Goal: Find specific page/section: Find specific page/section

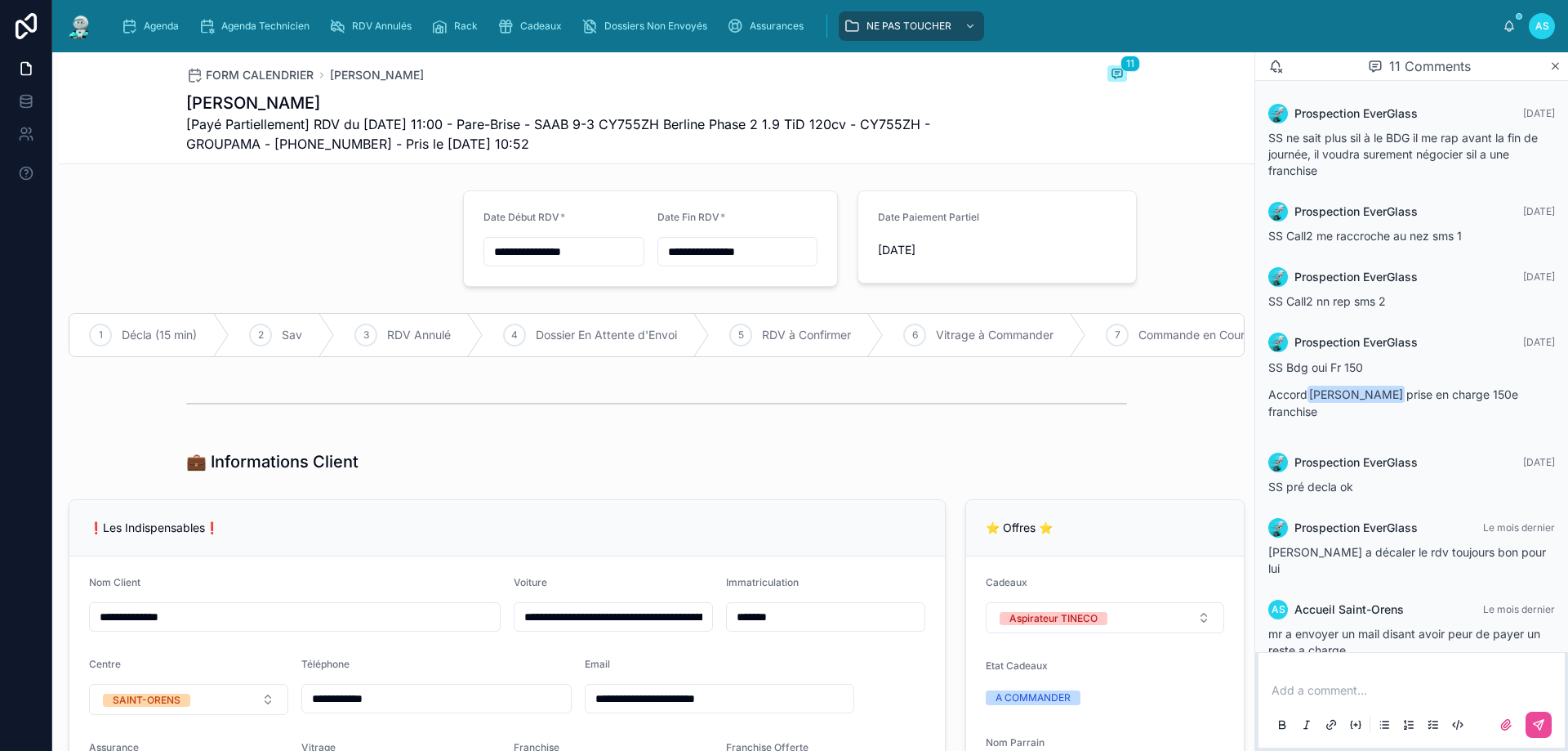
scroll to position [323, 0]
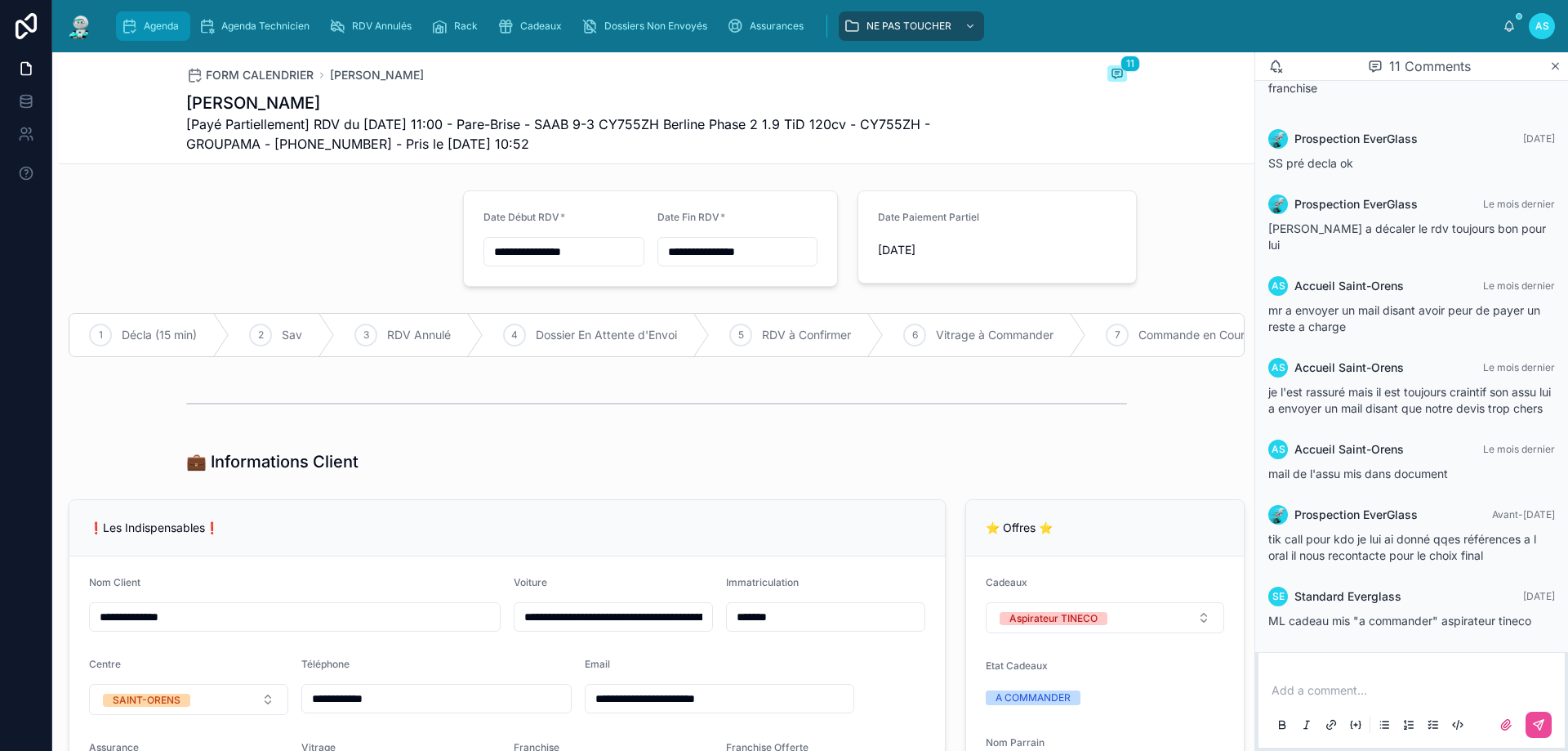
click at [146, 32] on span "Agenda" at bounding box center [161, 26] width 36 height 13
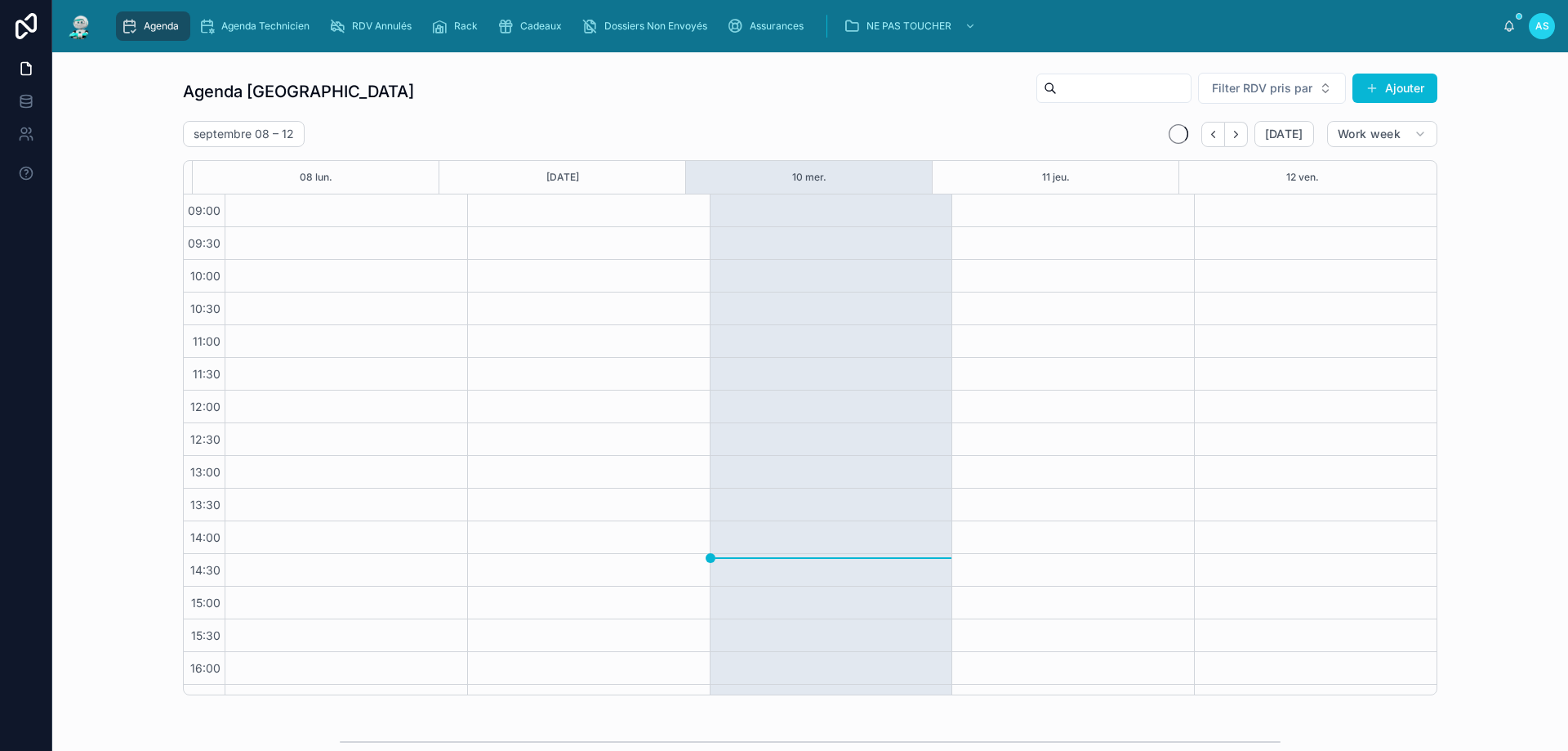
scroll to position [88, 0]
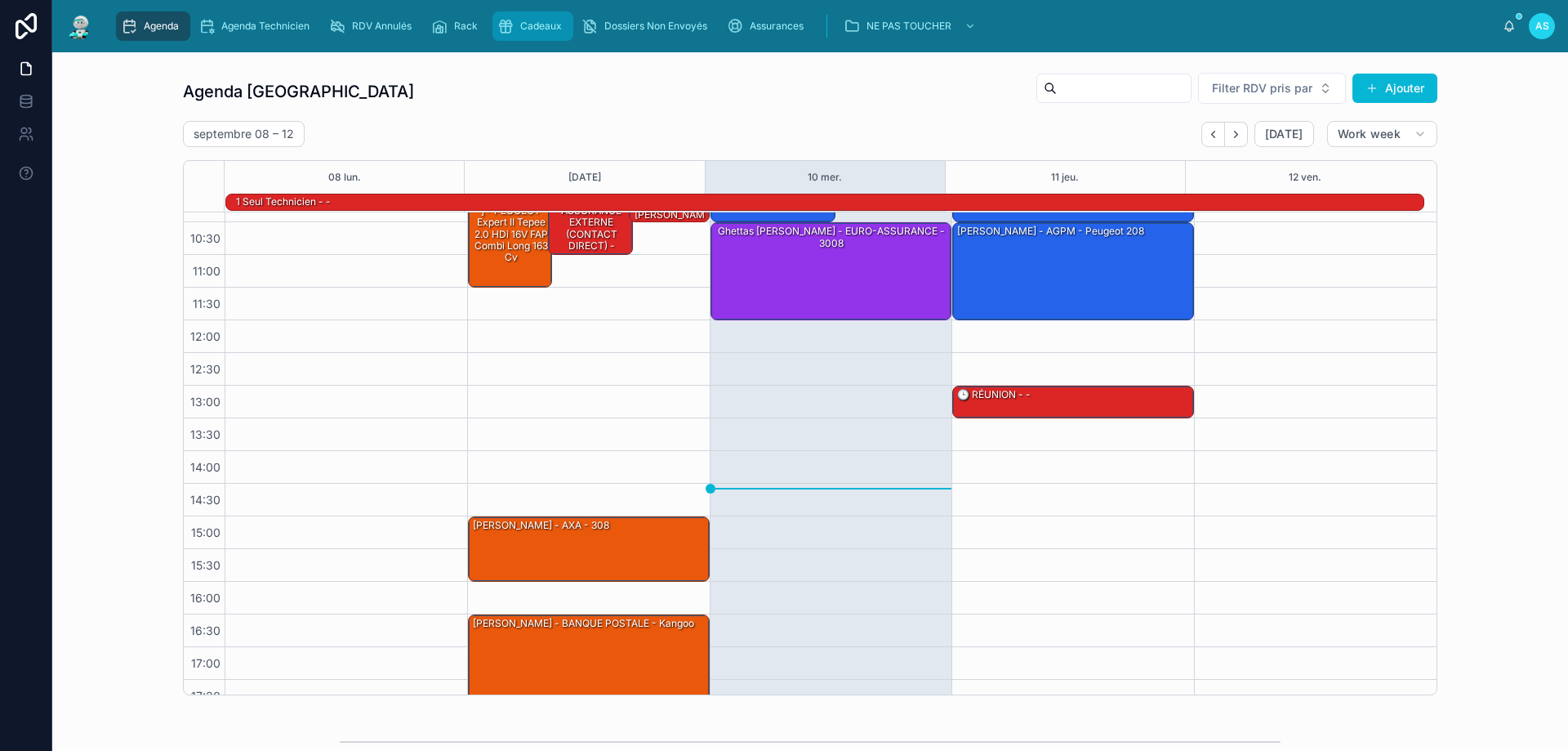
click at [536, 27] on span "Cadeaux" at bounding box center [541, 26] width 42 height 13
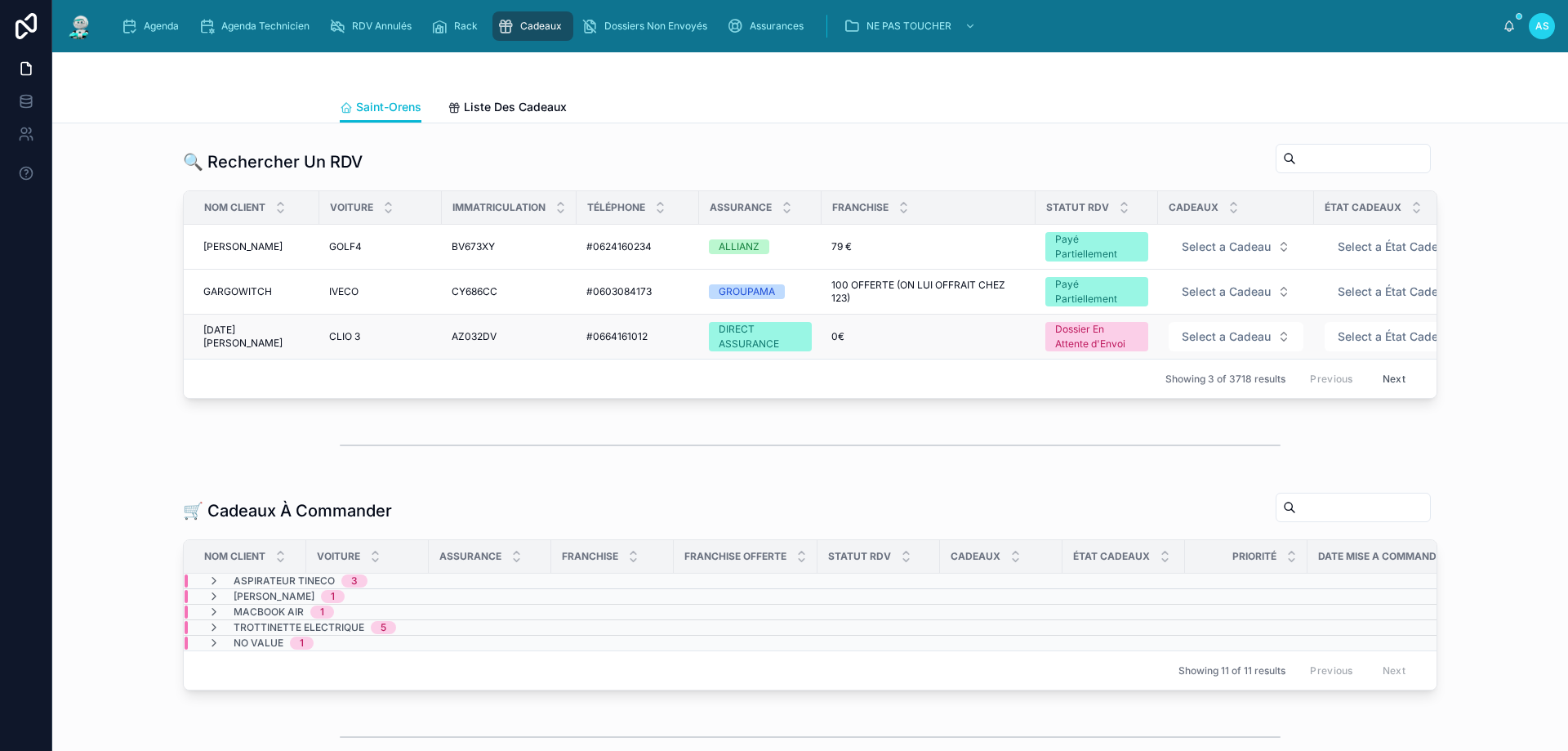
click at [244, 341] on span "[DATE][PERSON_NAME]" at bounding box center [257, 336] width 106 height 26
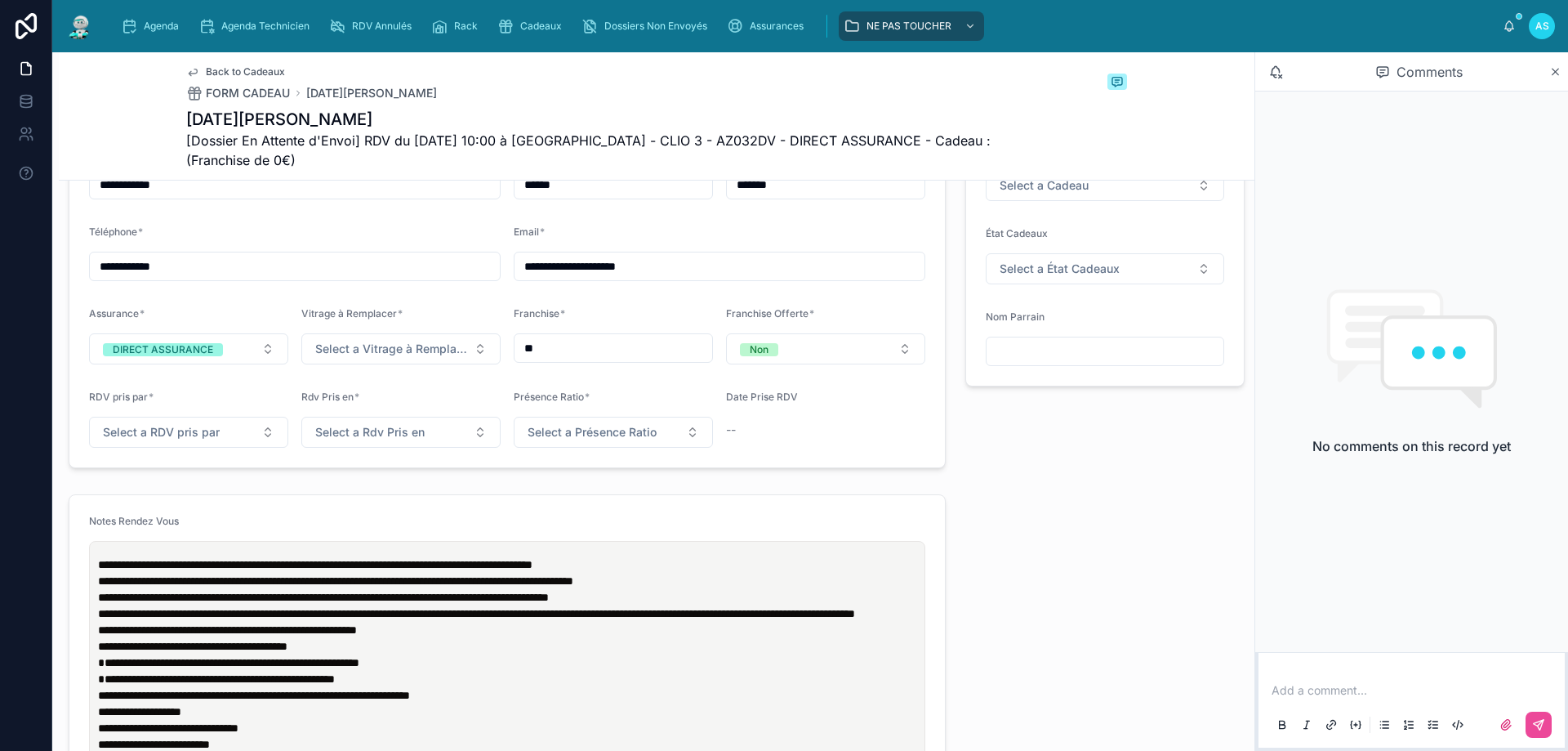
scroll to position [1307, 0]
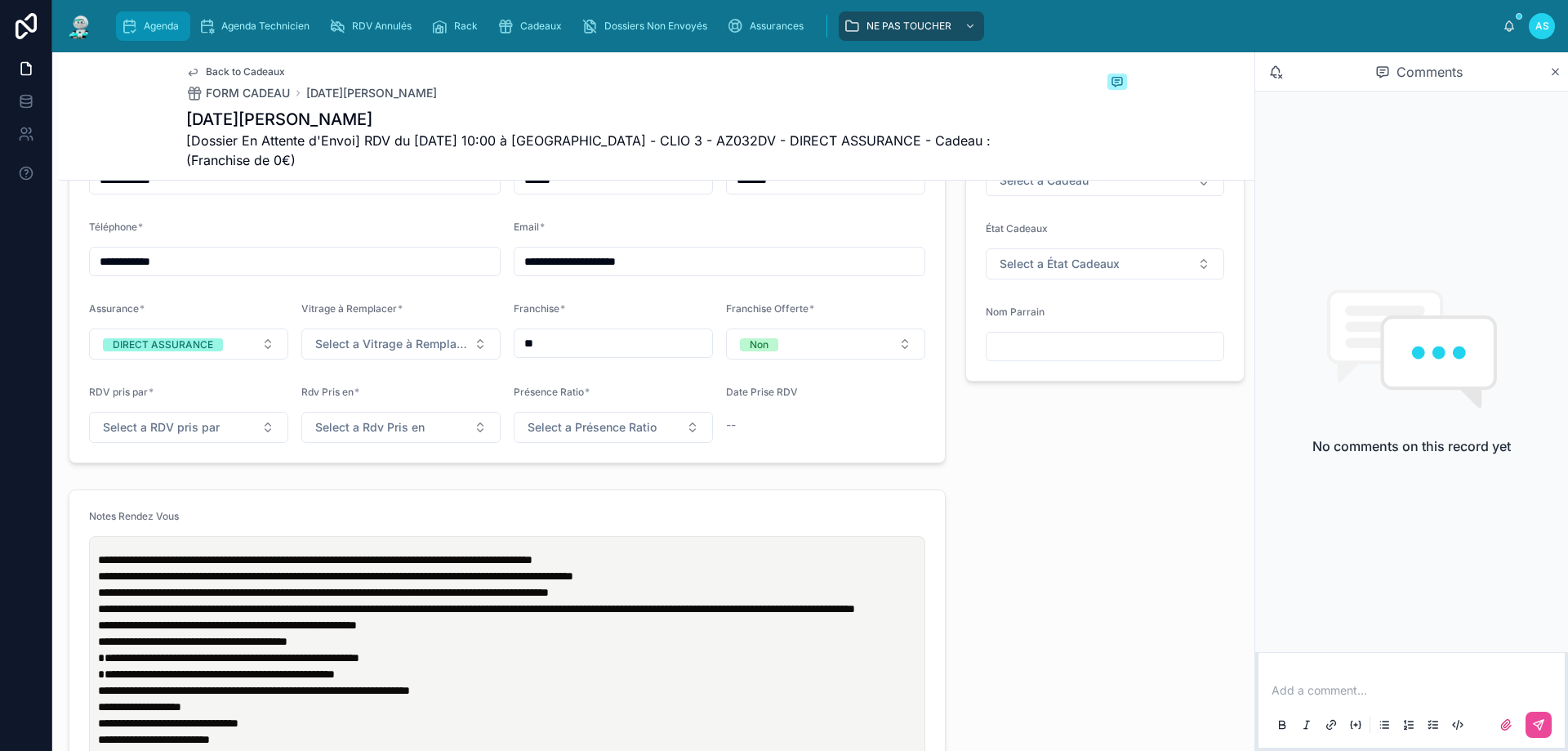
click at [168, 28] on span "Agenda" at bounding box center [161, 26] width 36 height 13
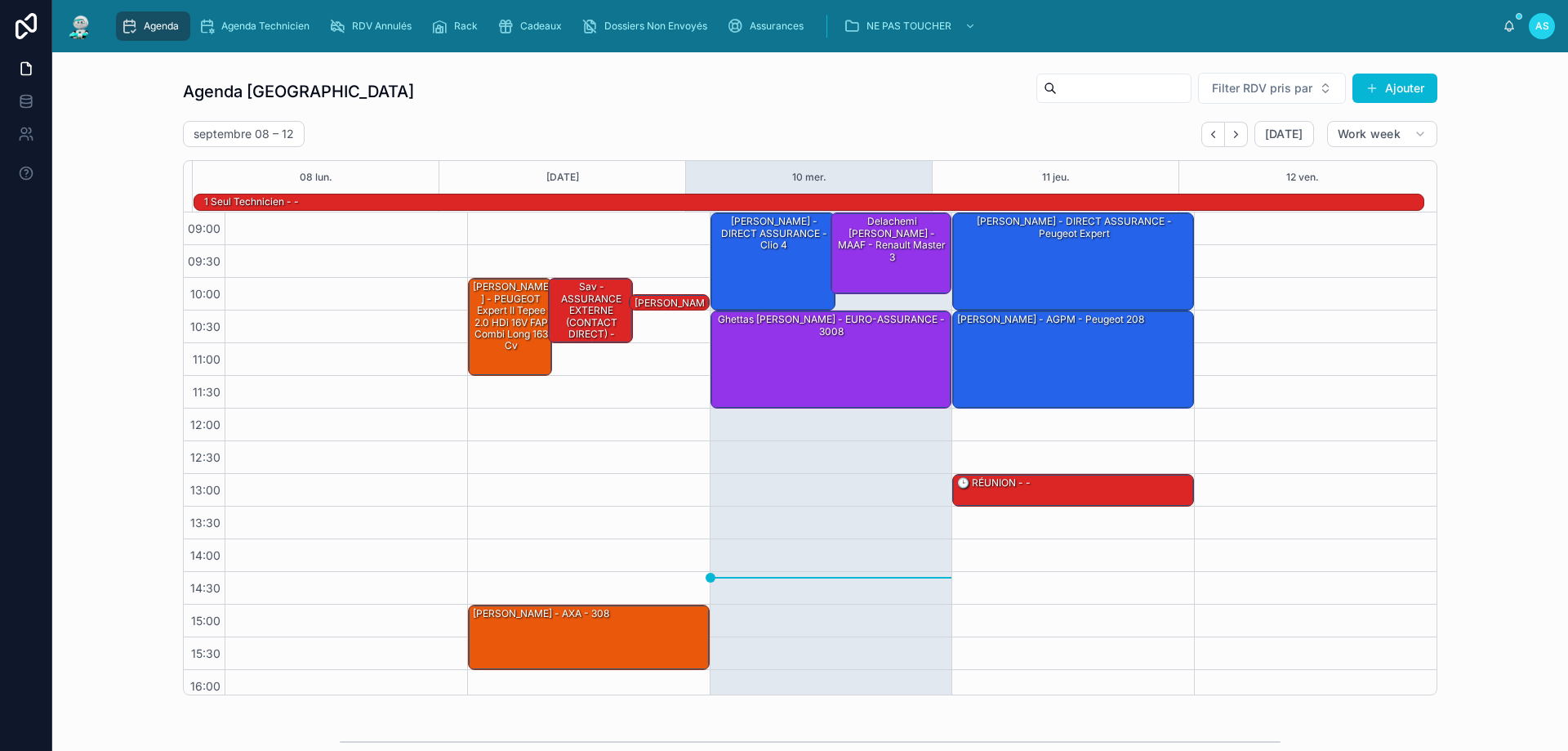
scroll to position [107, 0]
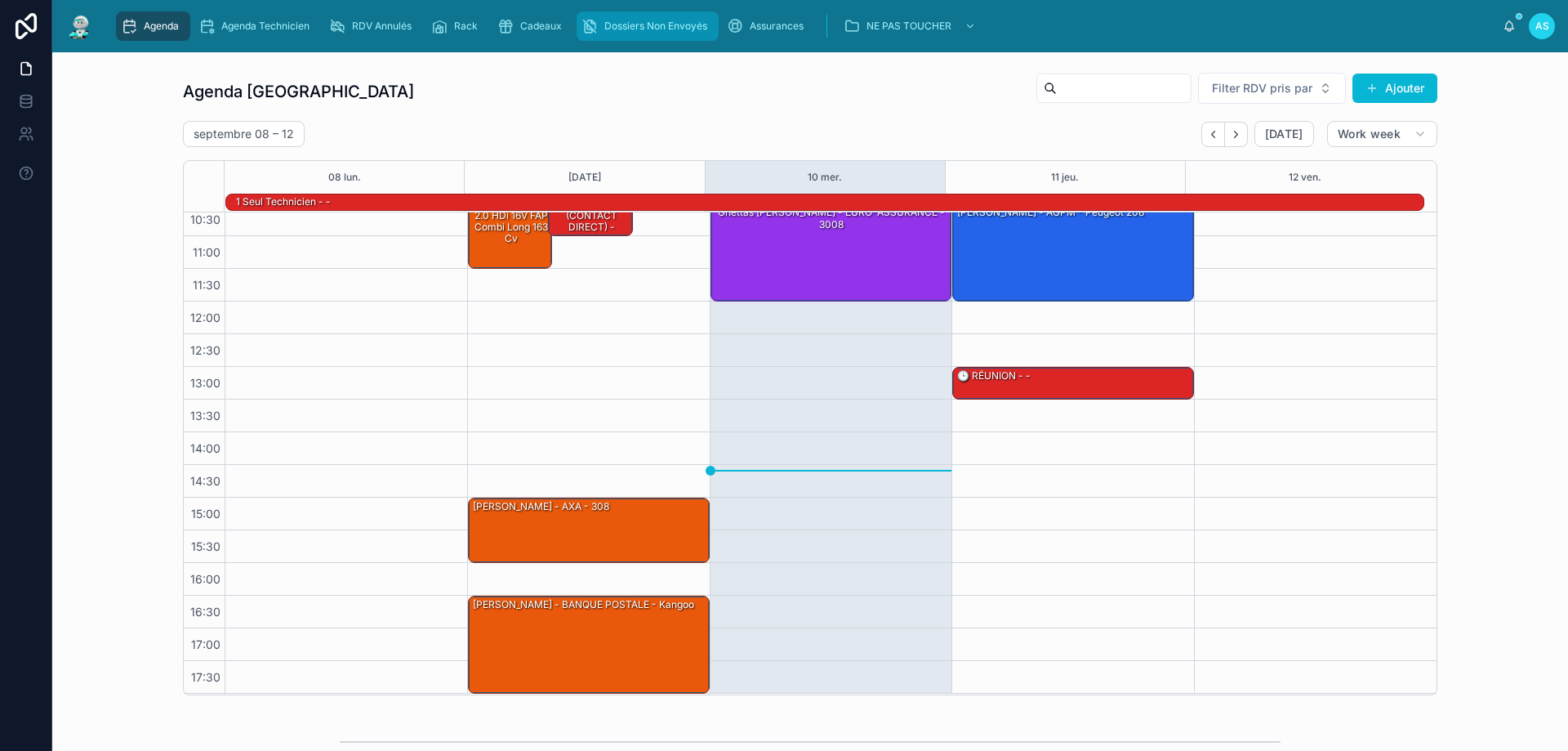
click at [646, 23] on span "Dossiers Non Envoyés" at bounding box center [655, 26] width 103 height 13
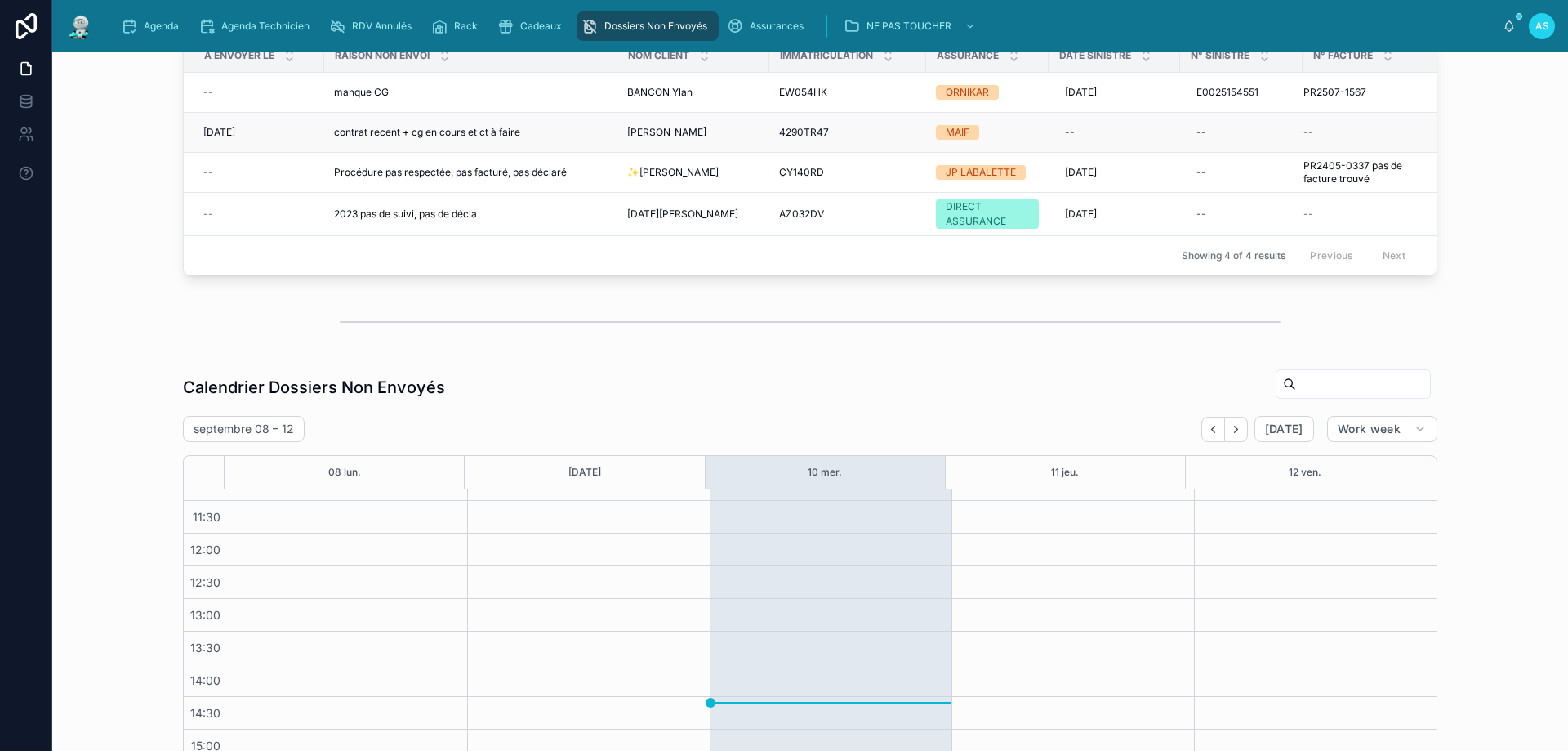
scroll to position [82, 0]
click at [719, 165] on span "✨[PERSON_NAME]" at bounding box center [673, 171] width 92 height 13
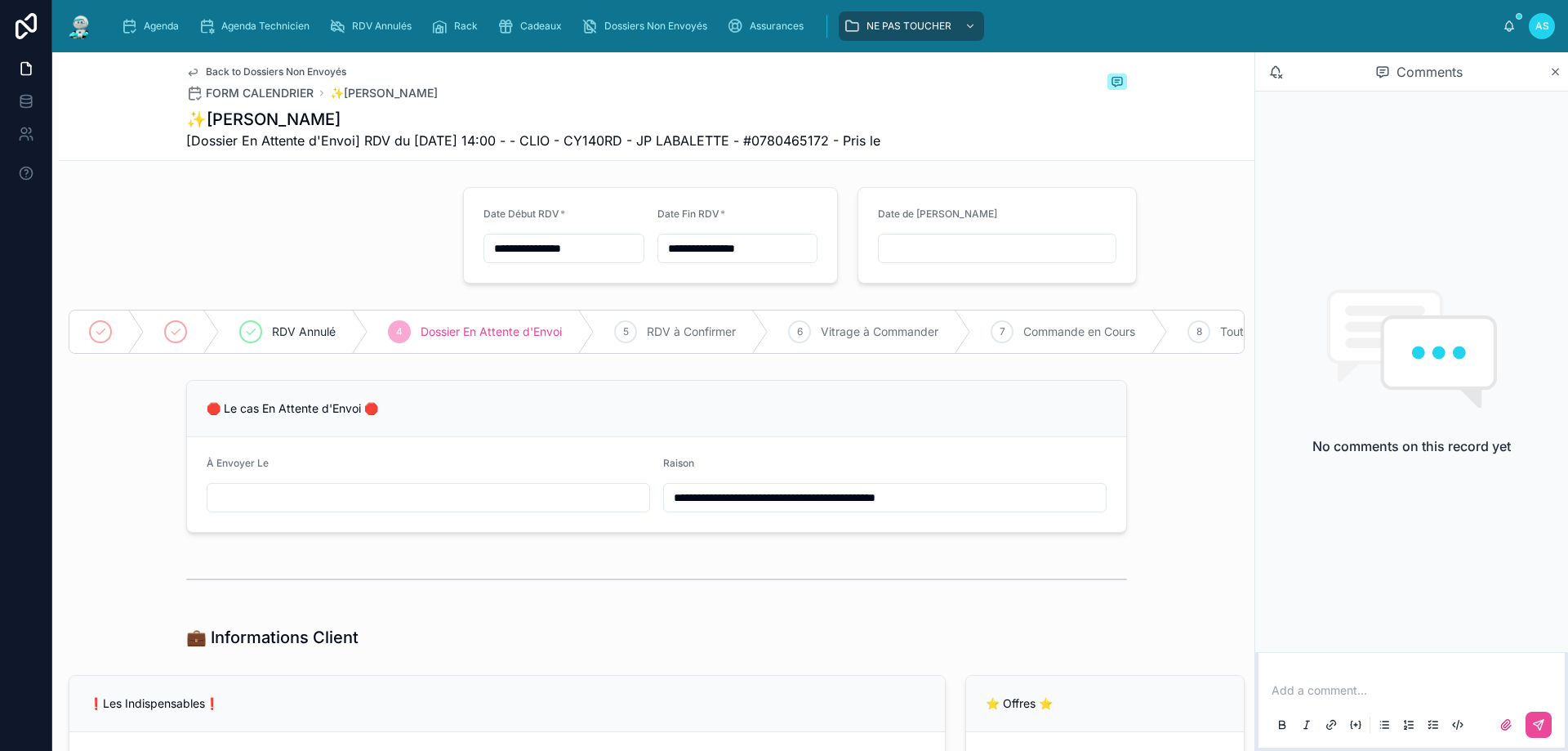
click at [224, 68] on span "Back to Dossiers Non Envoyés" at bounding box center [276, 71] width 140 height 13
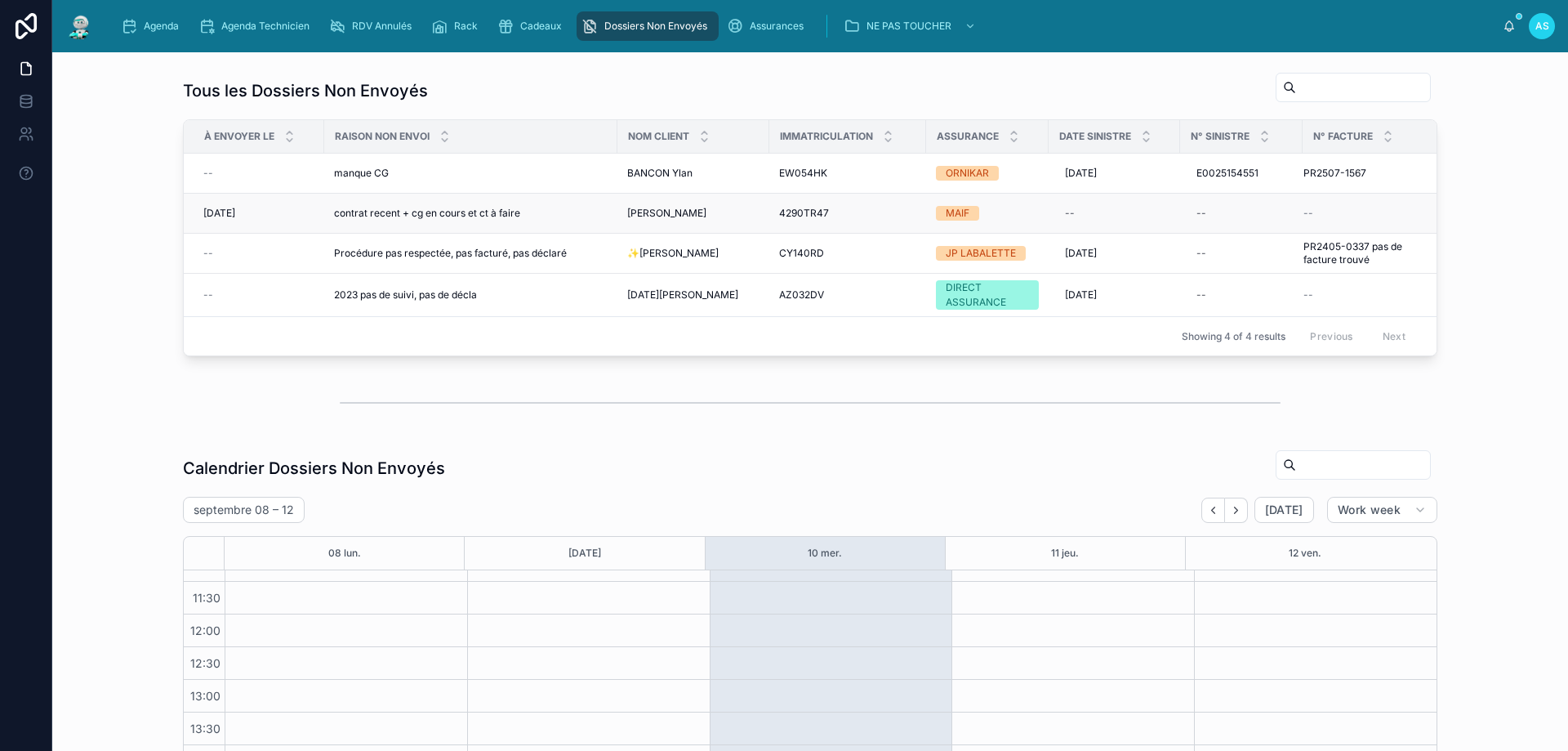
click at [455, 208] on span "contrat recent + cg en cours et ct à faire" at bounding box center [426, 212] width 186 height 13
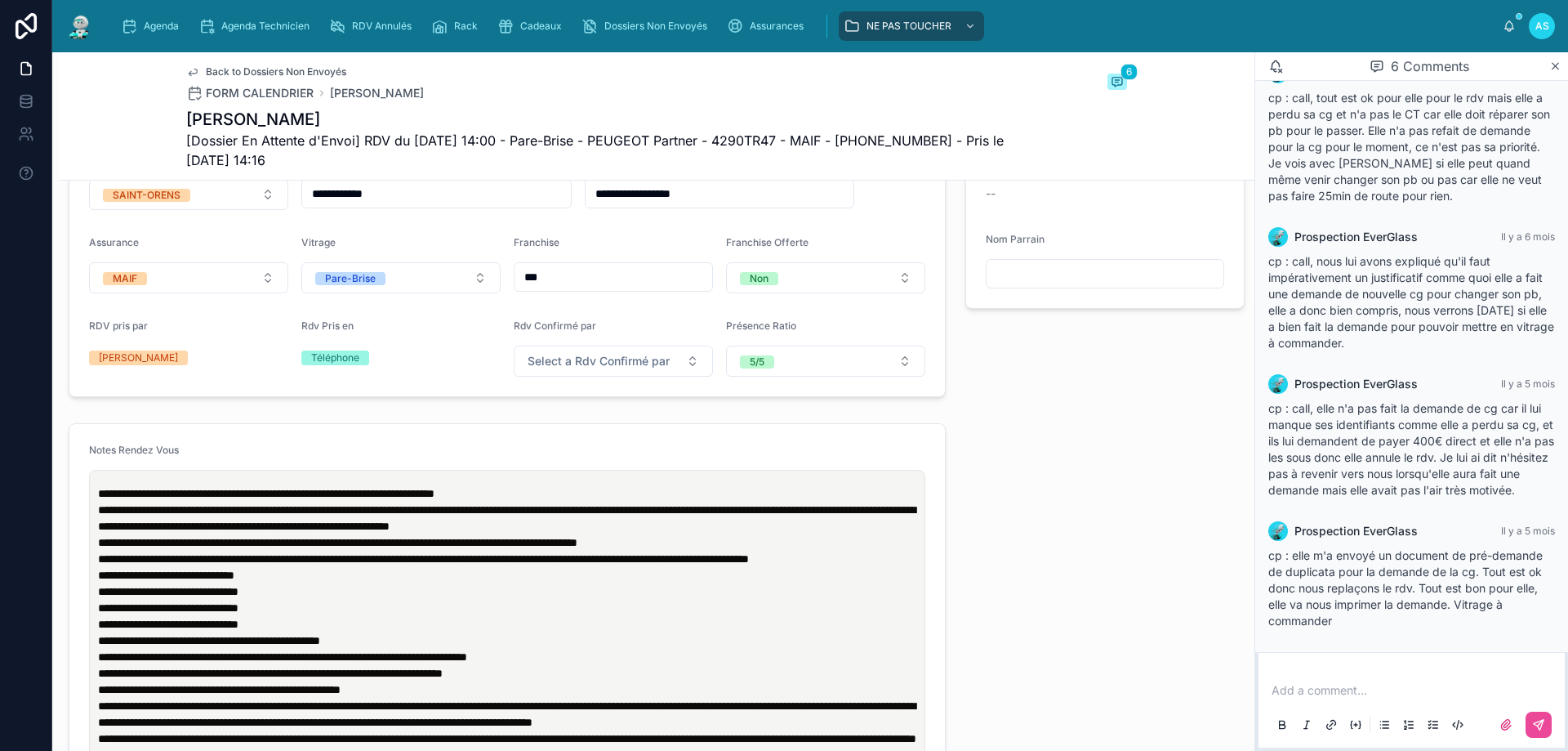
scroll to position [735, 0]
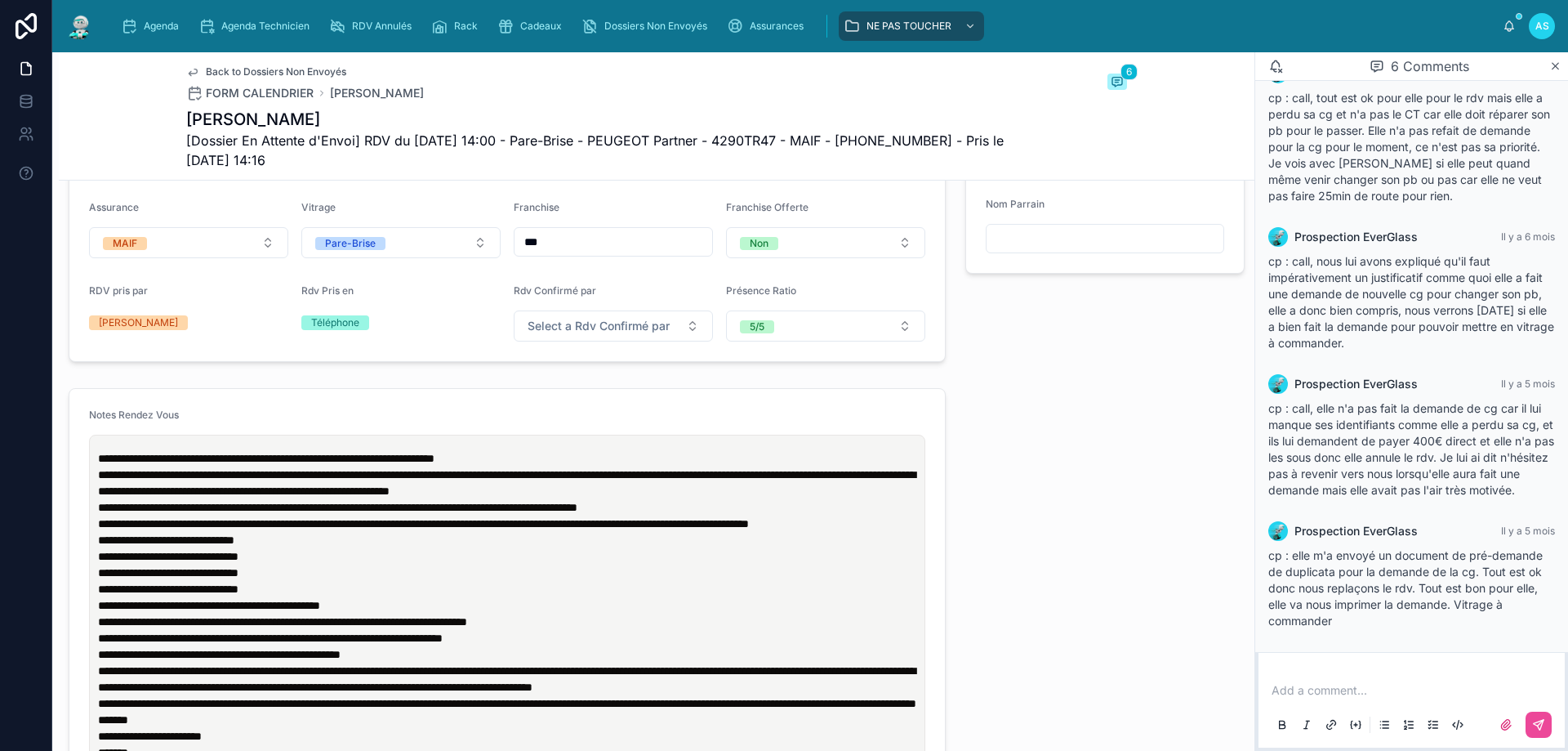
click at [231, 75] on span "Back to Dossiers Non Envoyés" at bounding box center [276, 71] width 140 height 13
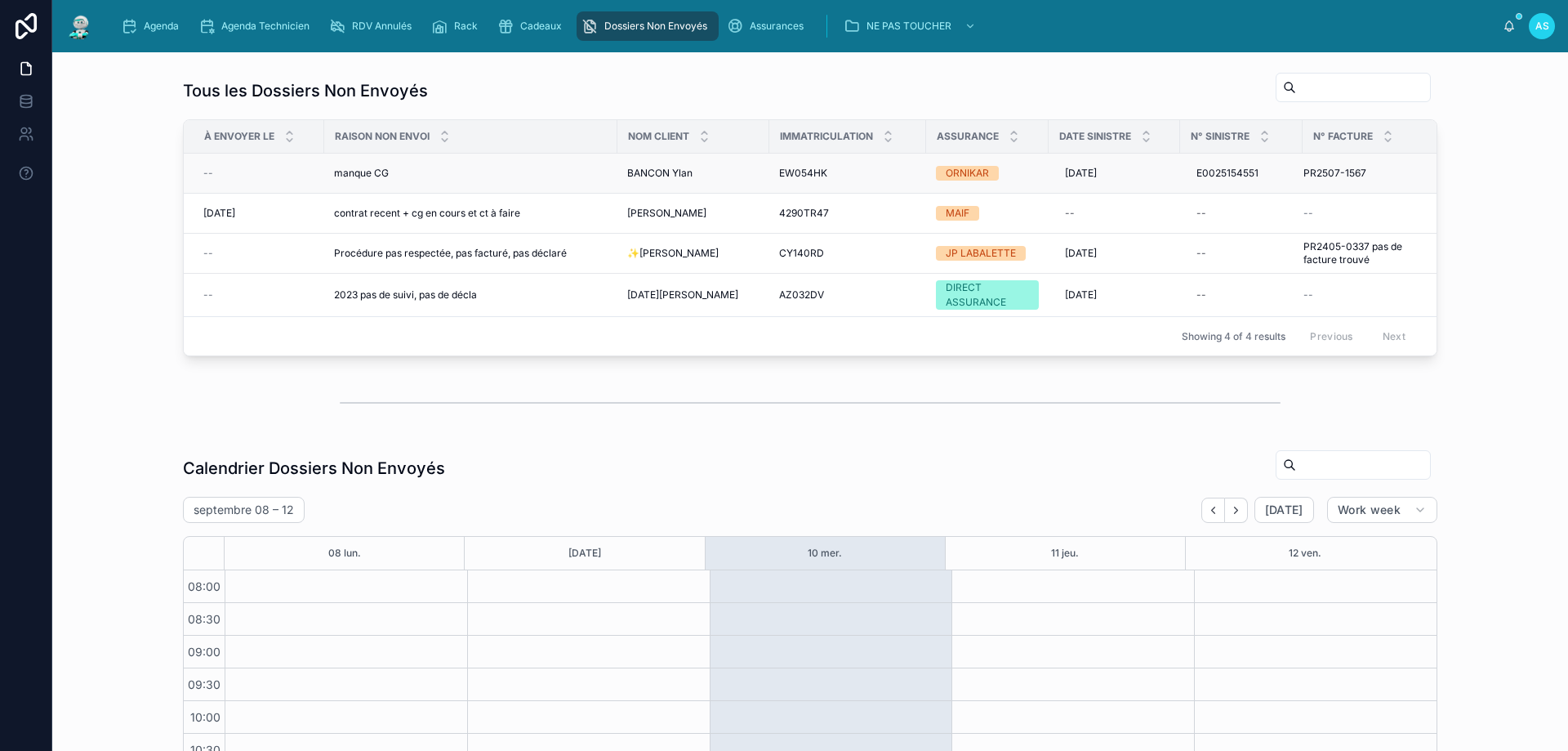
click at [673, 173] on span "BANCON Ylan" at bounding box center [660, 173] width 65 height 13
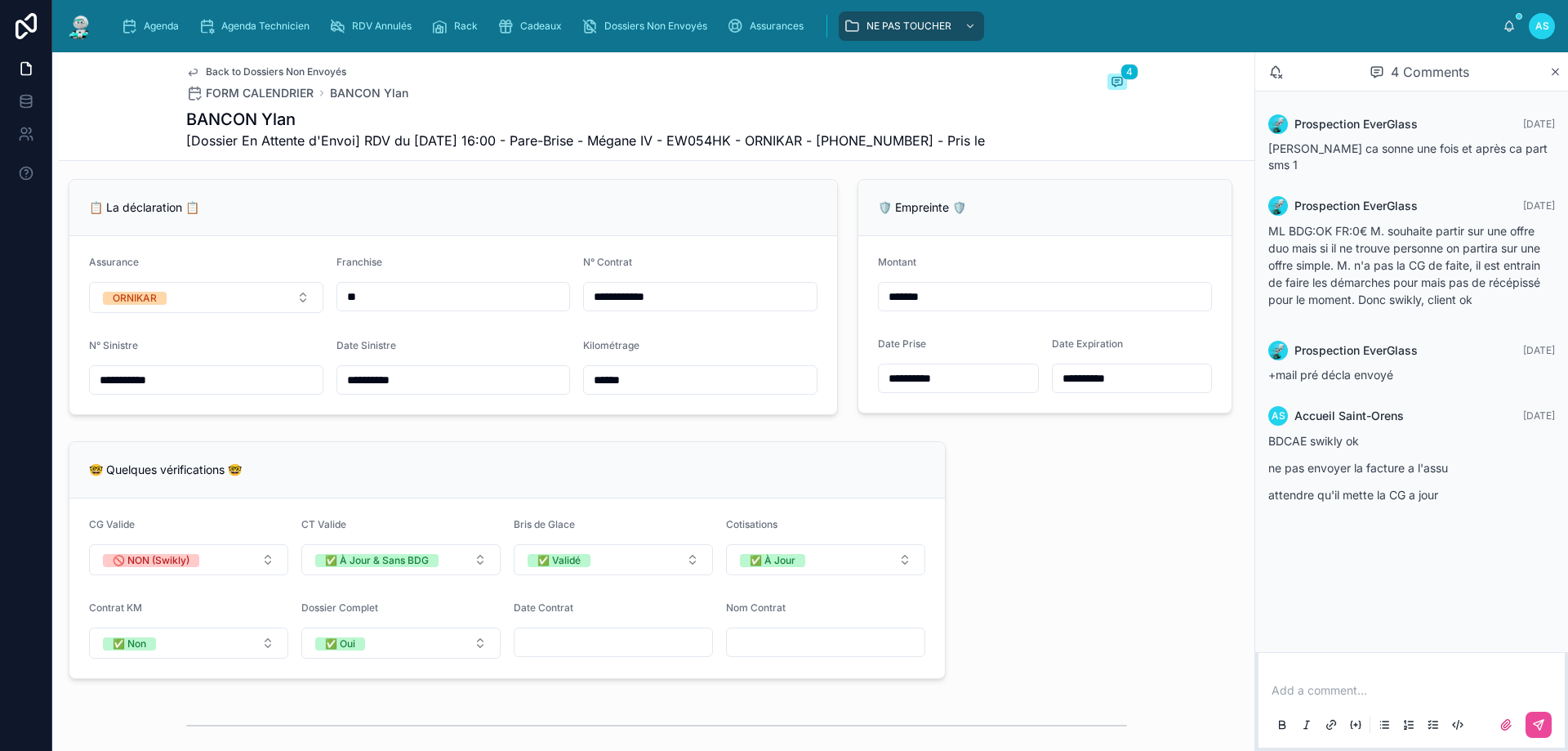
scroll to position [1307, 0]
click at [164, 30] on span "Agenda" at bounding box center [161, 26] width 36 height 13
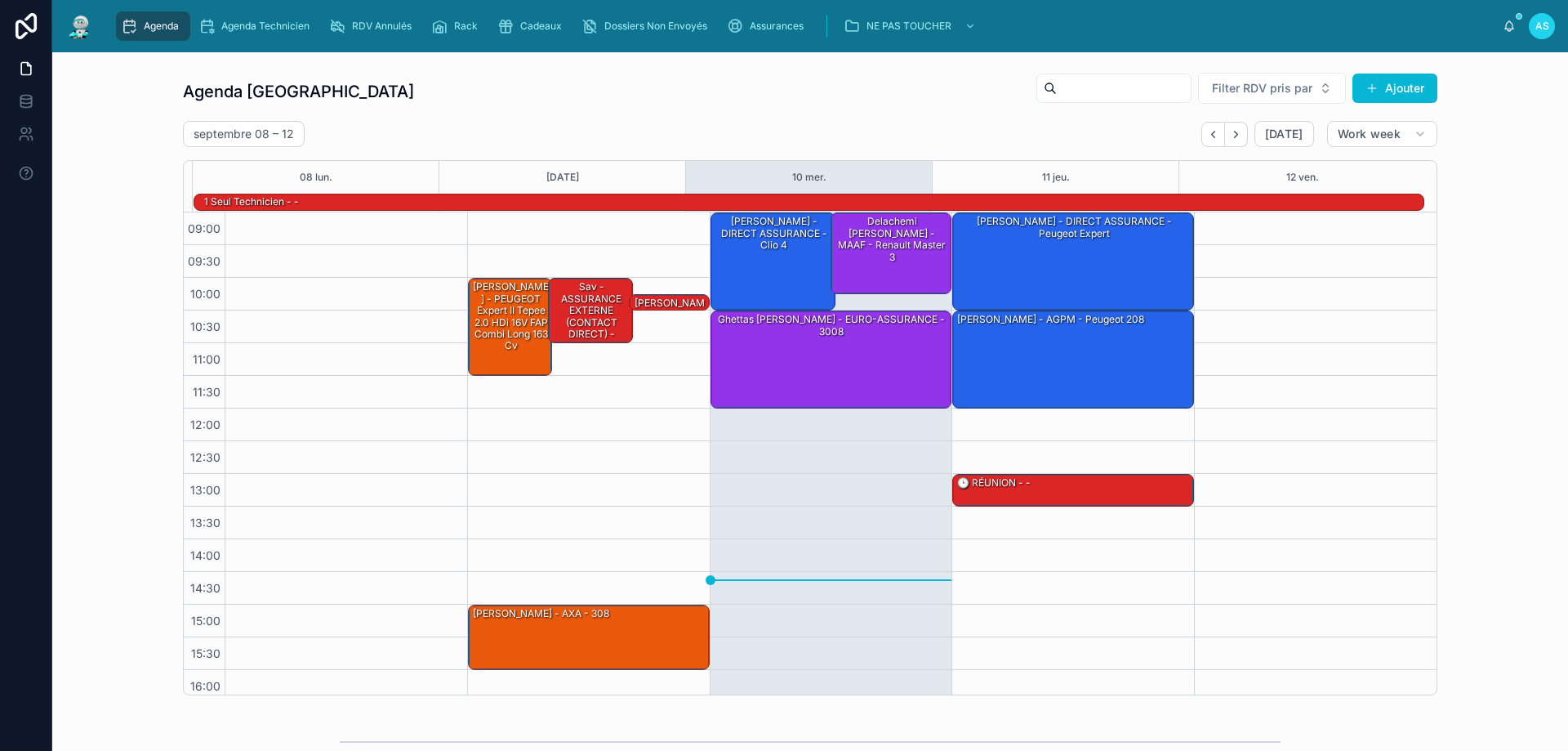
scroll to position [107, 0]
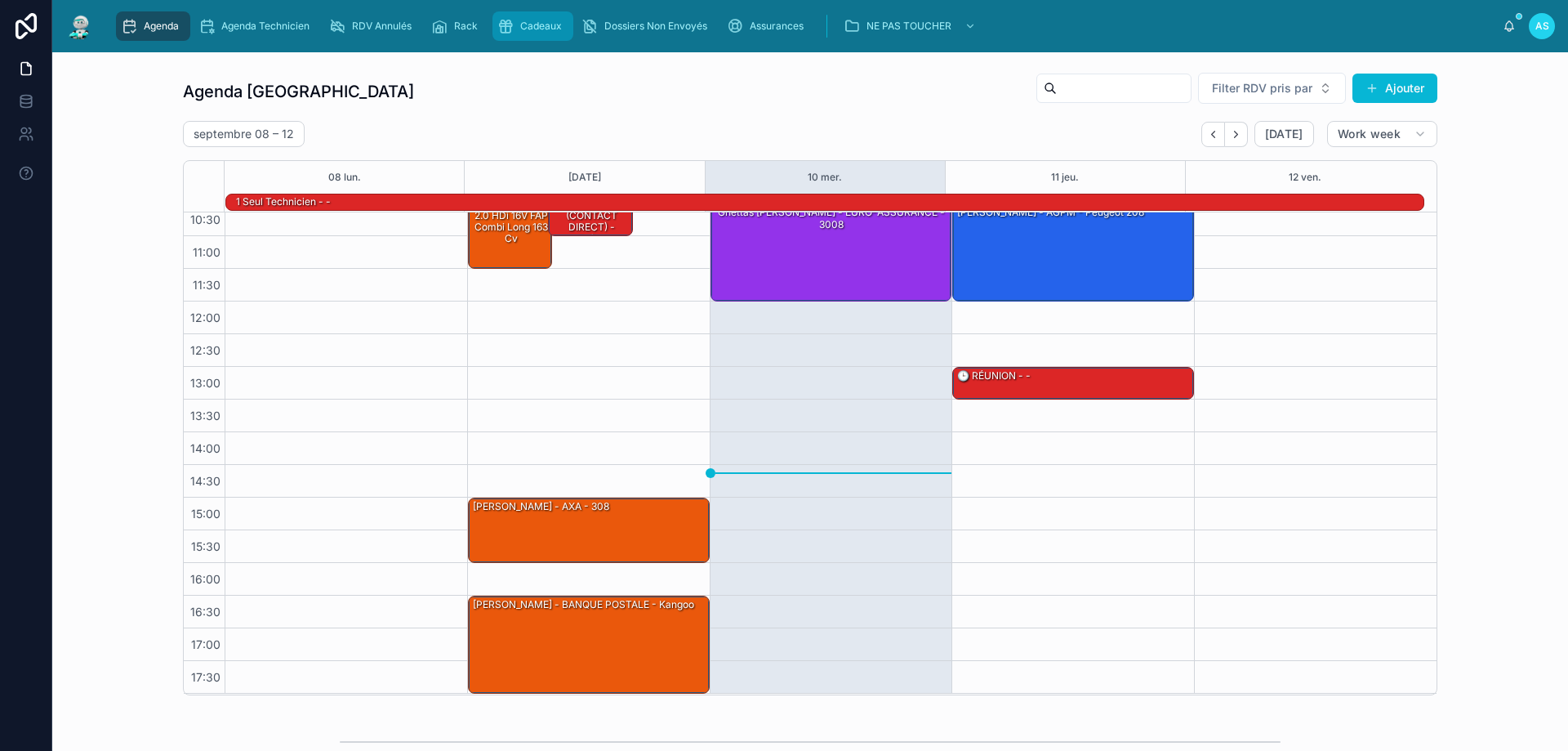
click at [543, 36] on div "Cadeaux" at bounding box center [533, 26] width 71 height 26
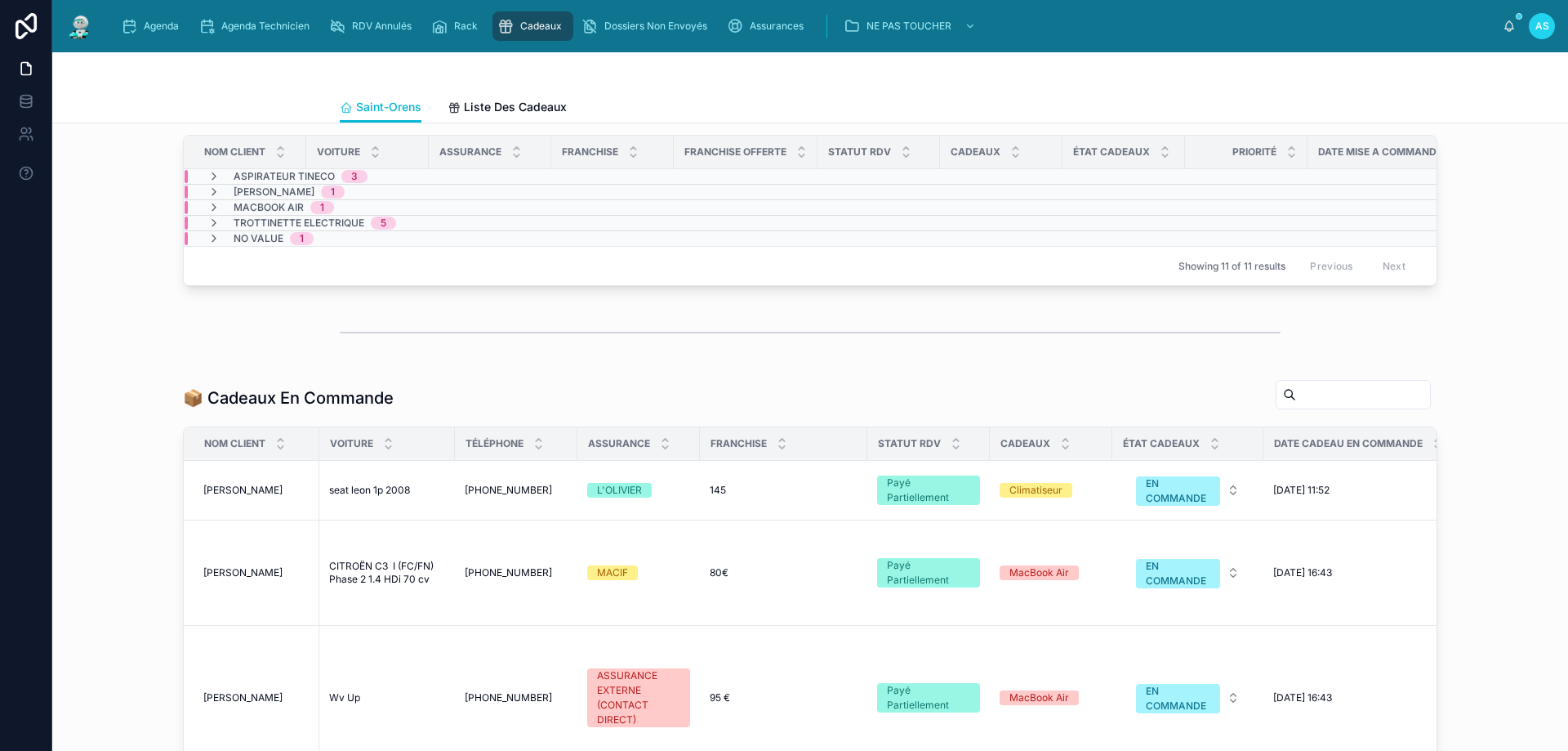
scroll to position [408, 0]
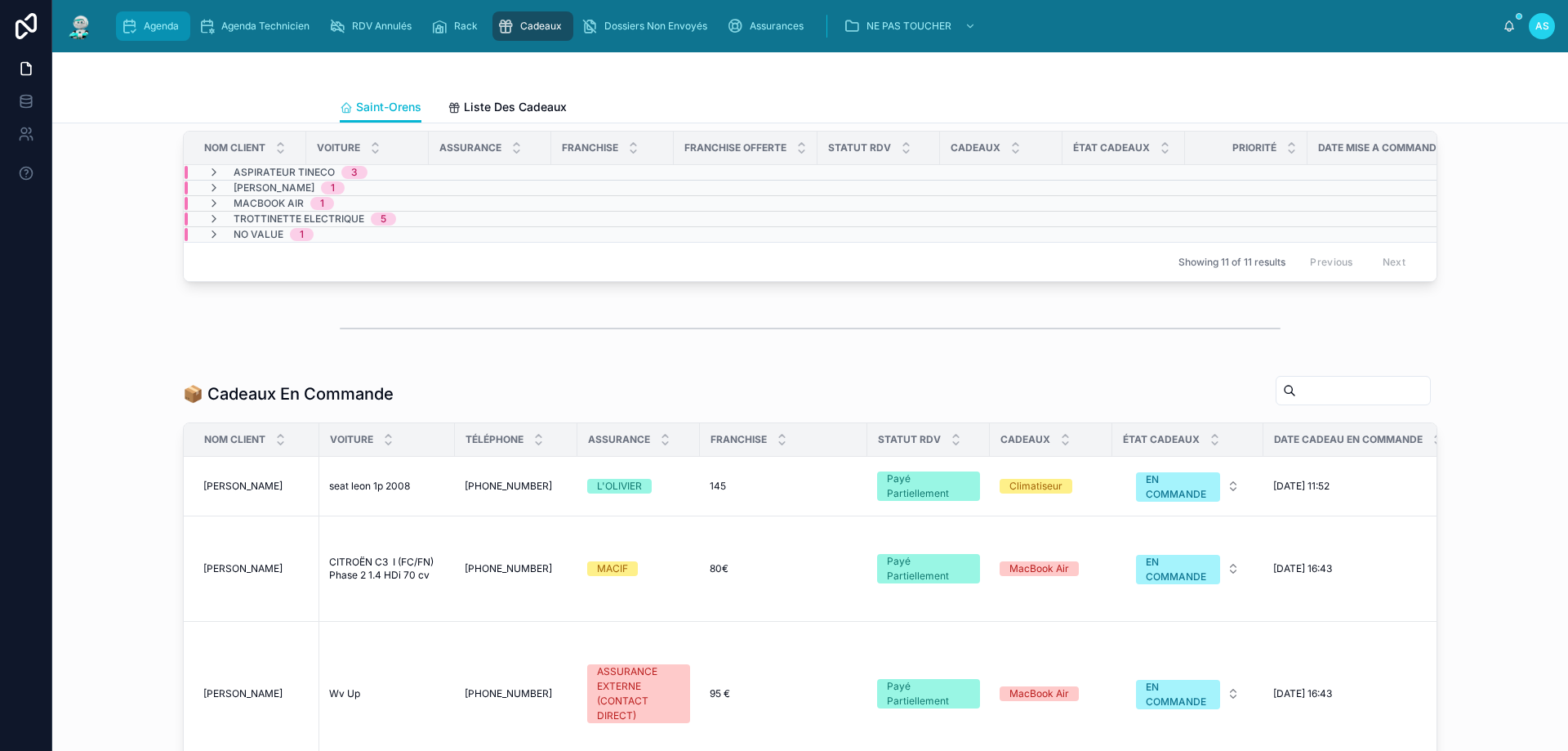
click at [173, 38] on div "Agenda" at bounding box center [153, 26] width 64 height 26
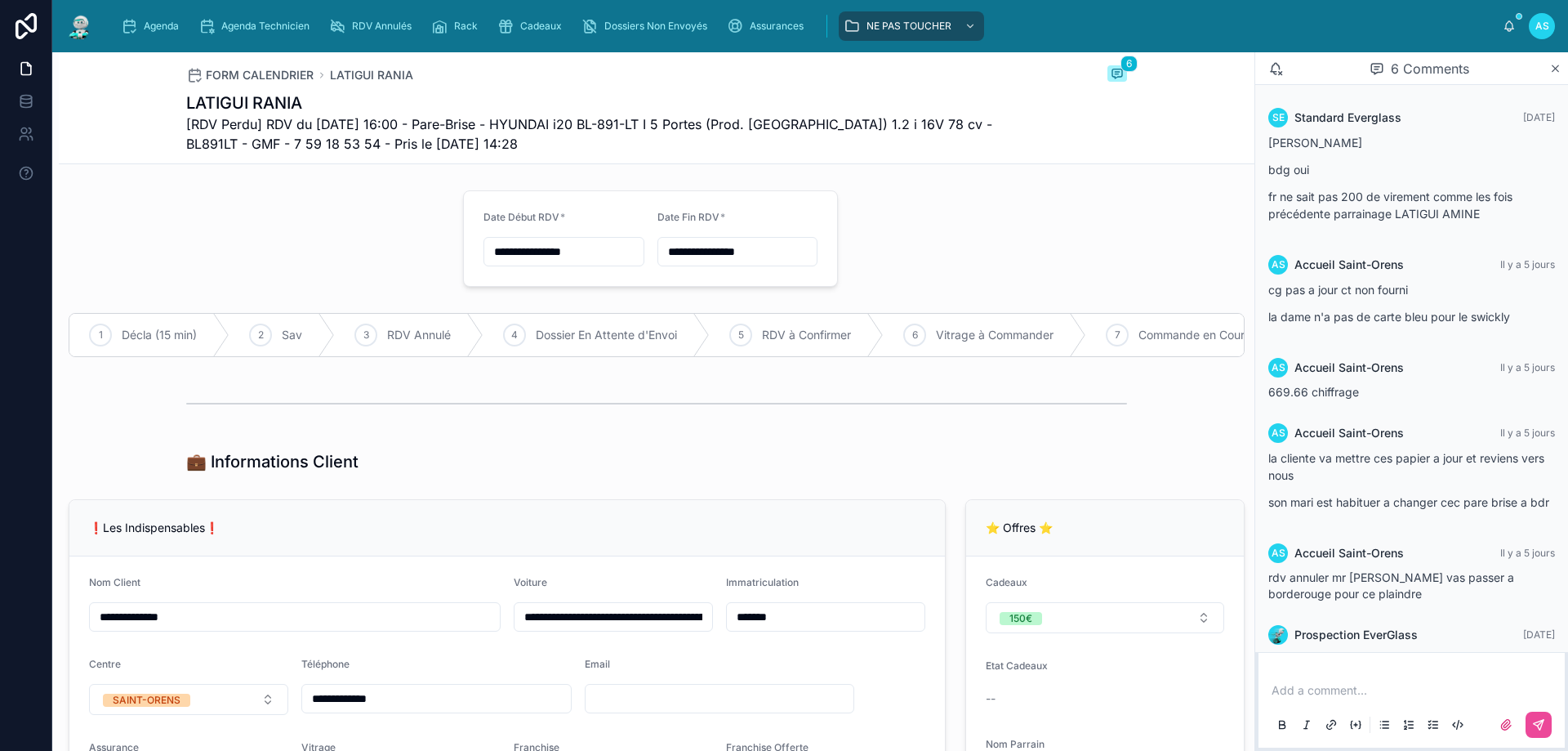
scroll to position [121, 0]
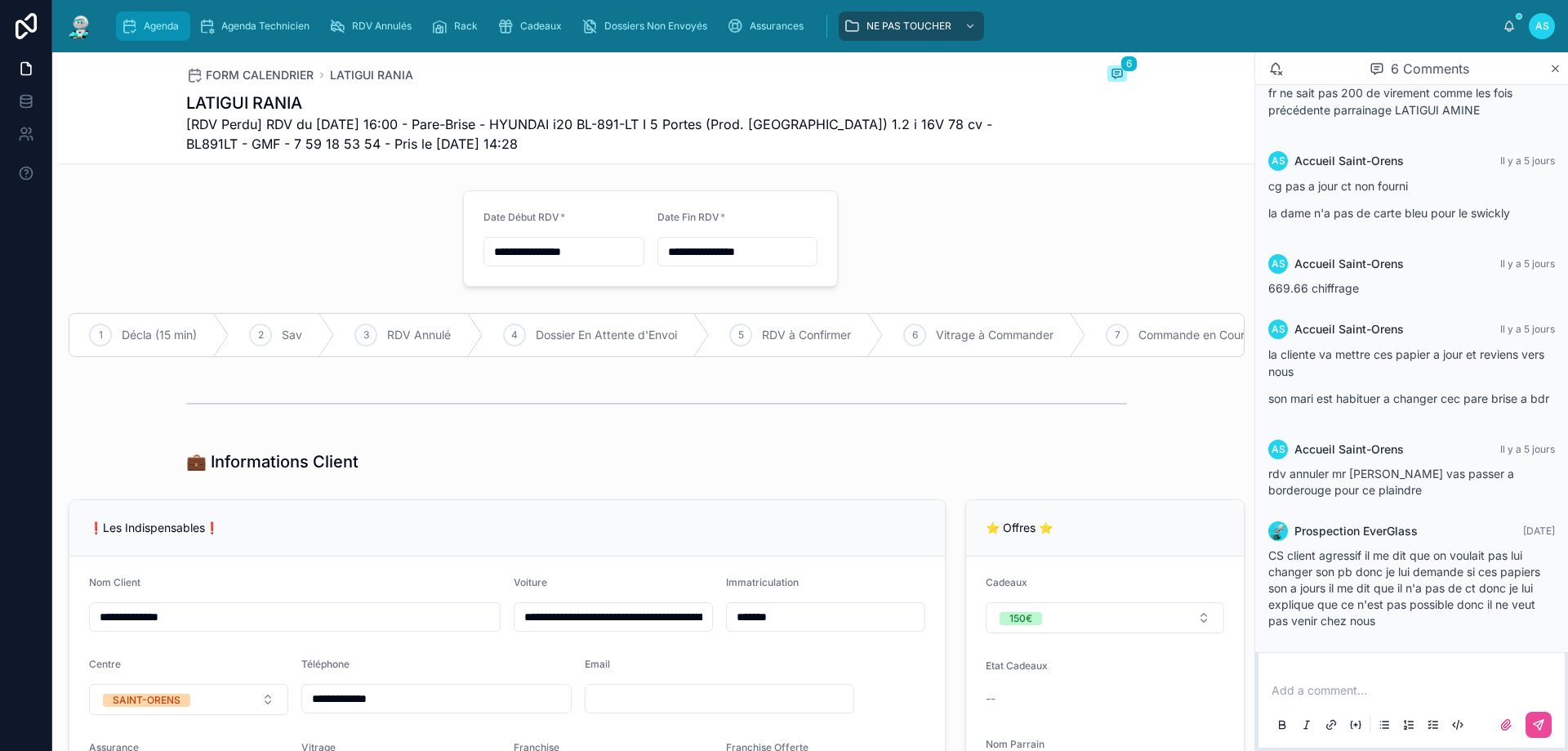
click at [140, 28] on div "Agenda" at bounding box center [153, 26] width 64 height 26
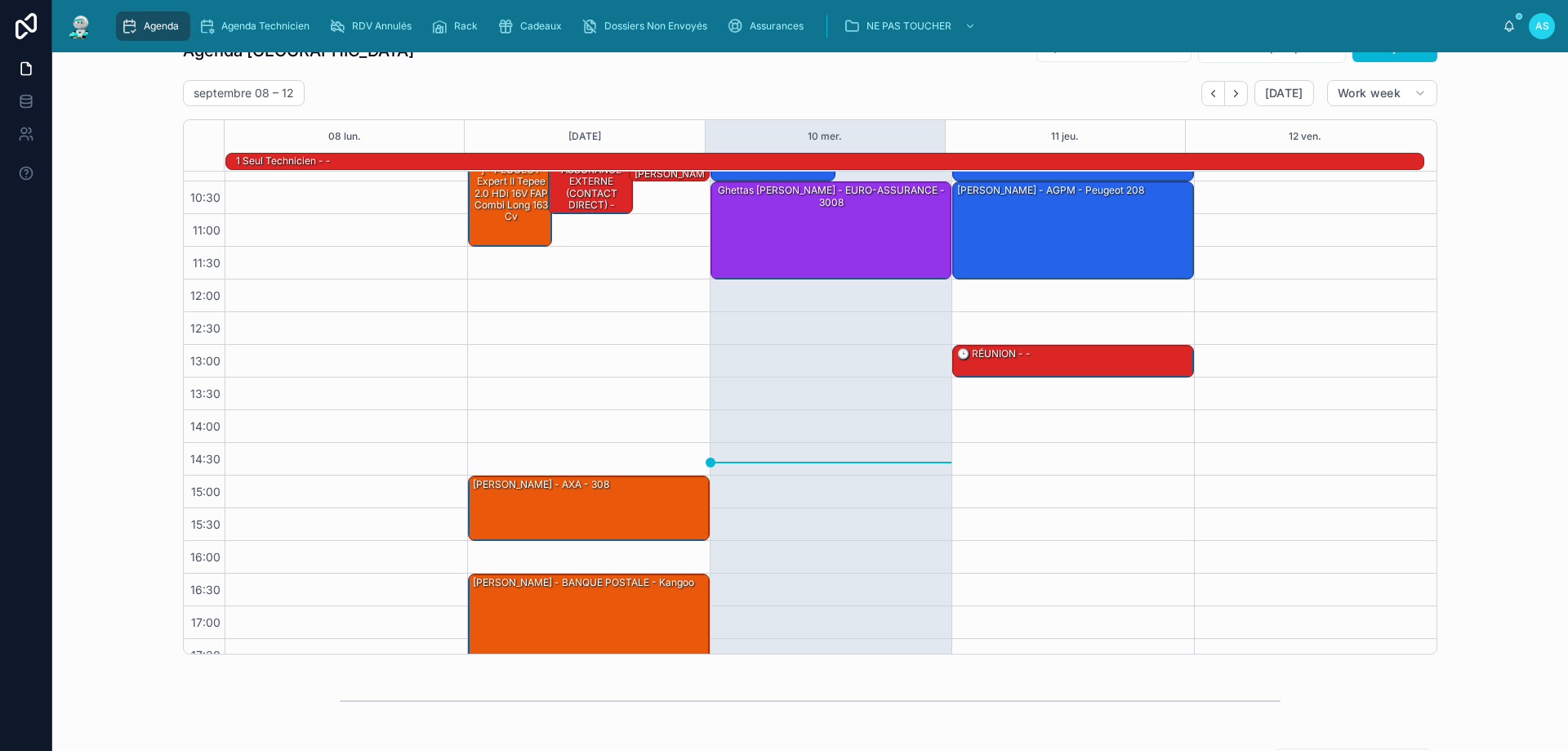
scroll to position [163, 0]
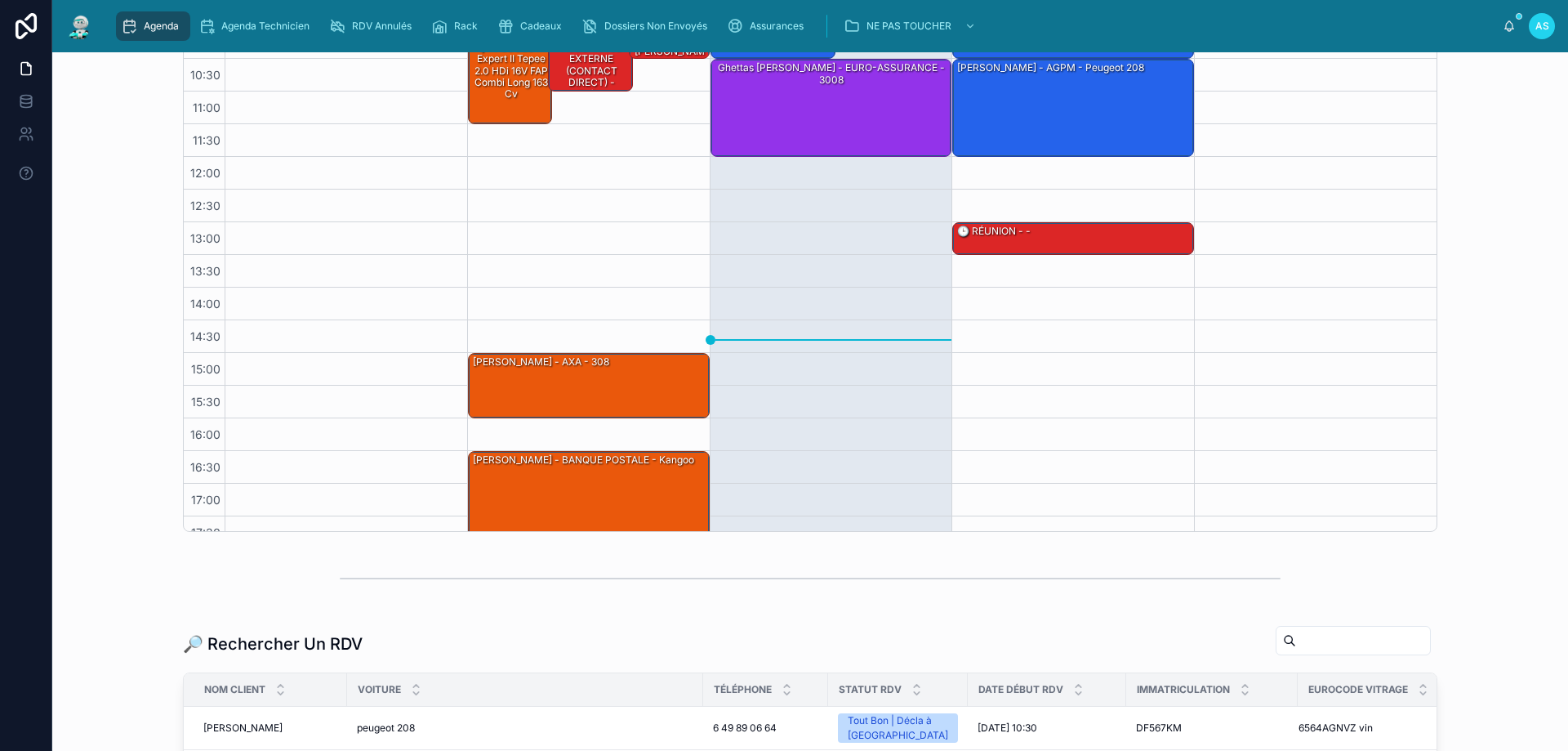
click at [1402, 643] on input "text" at bounding box center [1363, 640] width 133 height 23
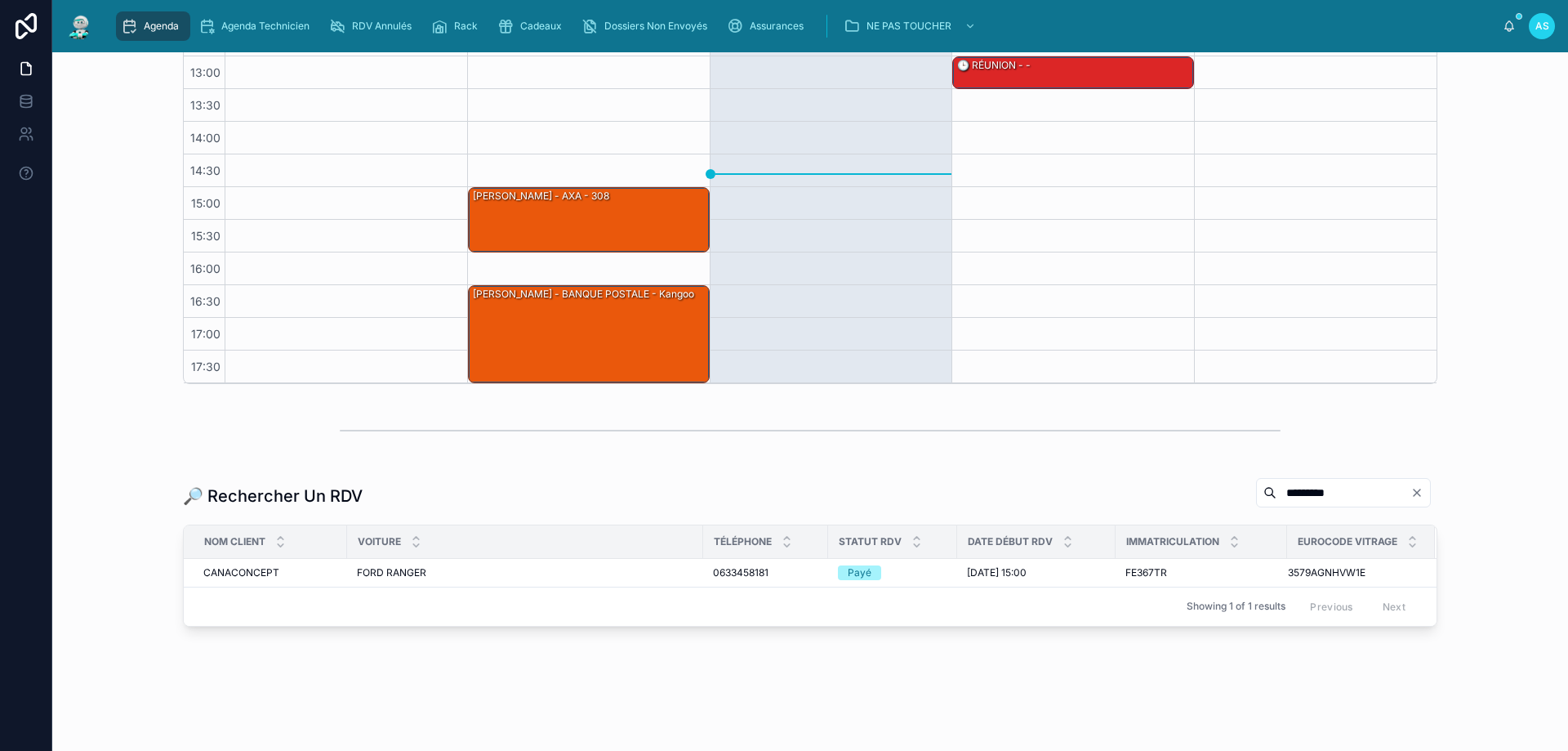
scroll to position [324, 0]
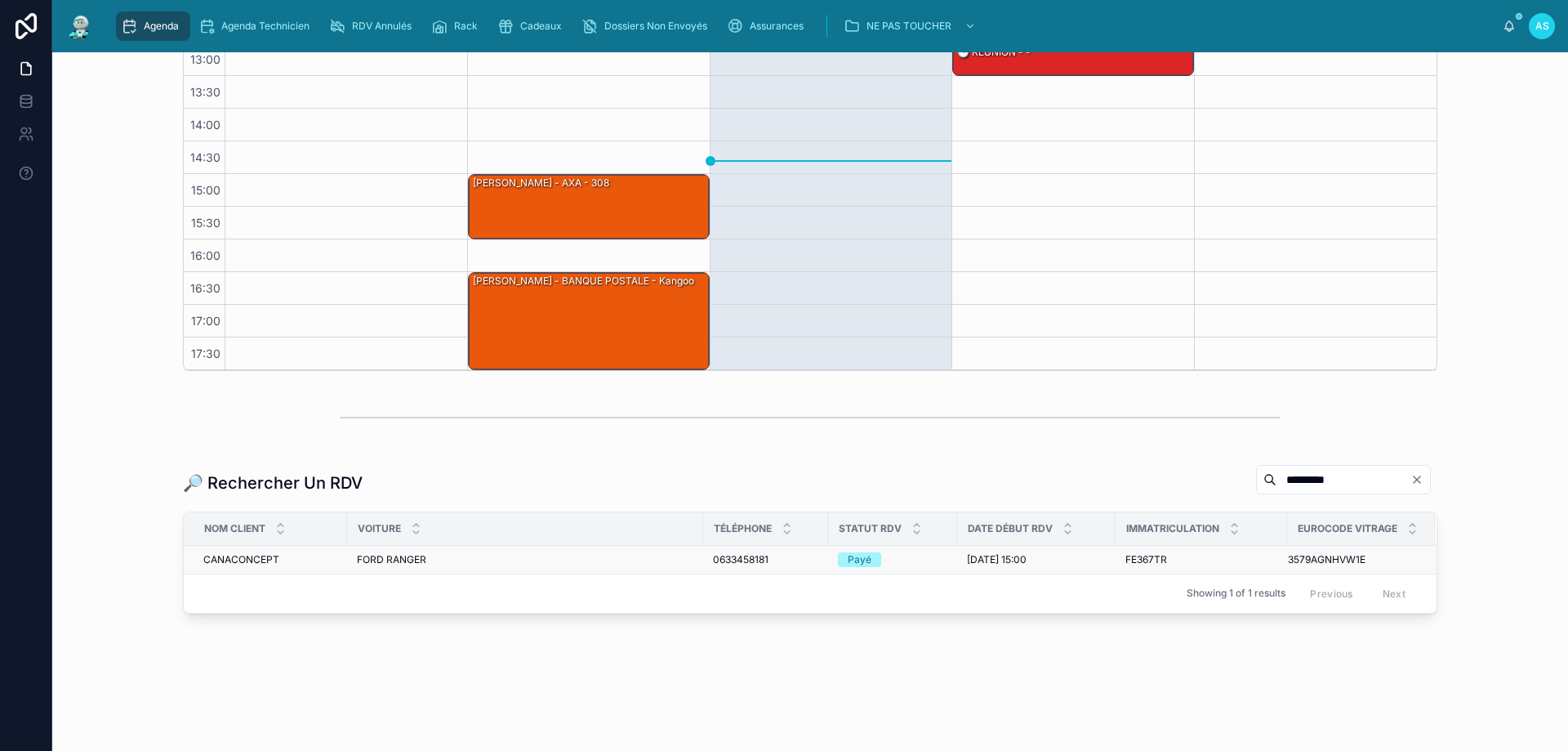
type input "*********"
click at [984, 561] on span "20/06/2025 15:00" at bounding box center [996, 559] width 60 height 13
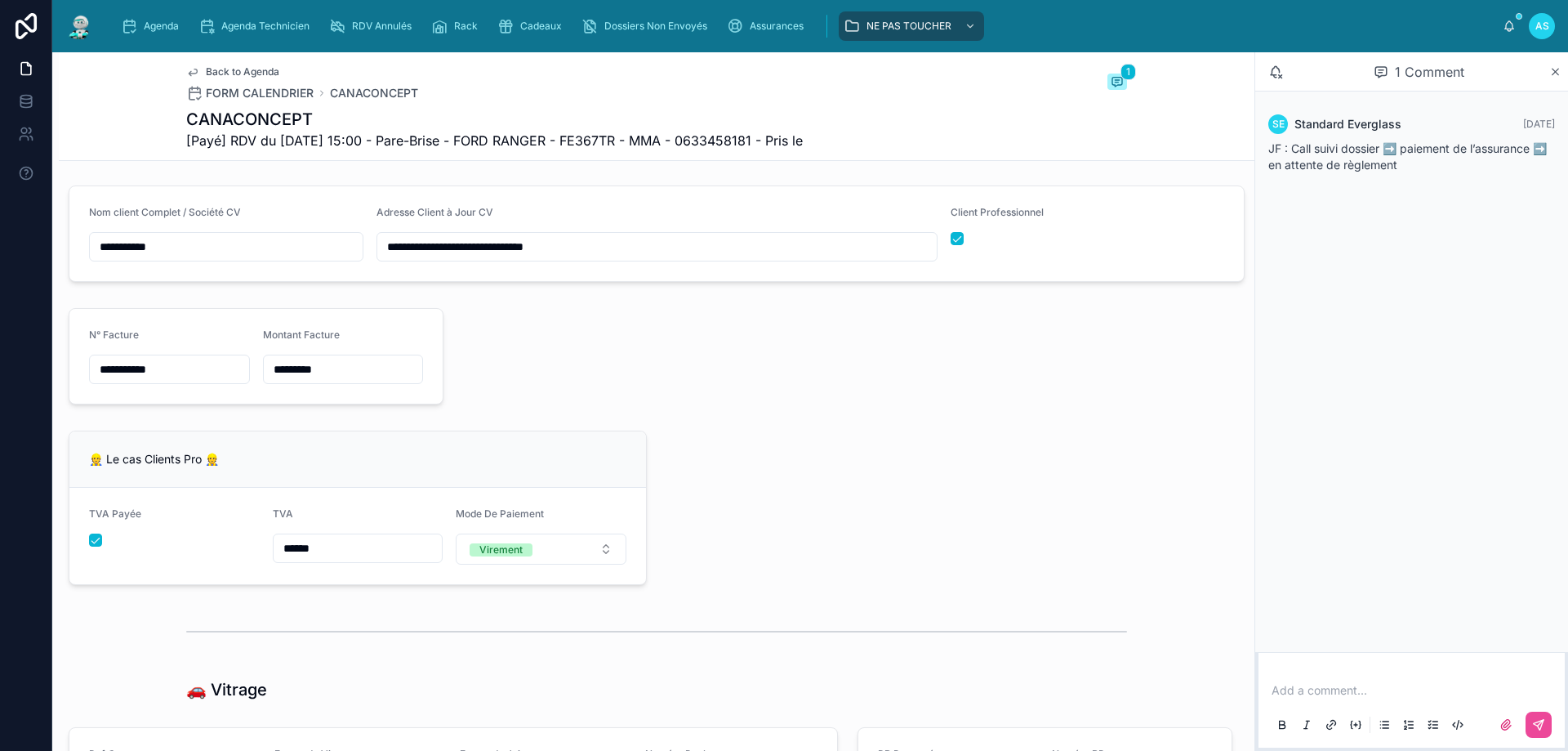
scroll to position [1961, 0]
